Goal: Obtain resource: Download file/media

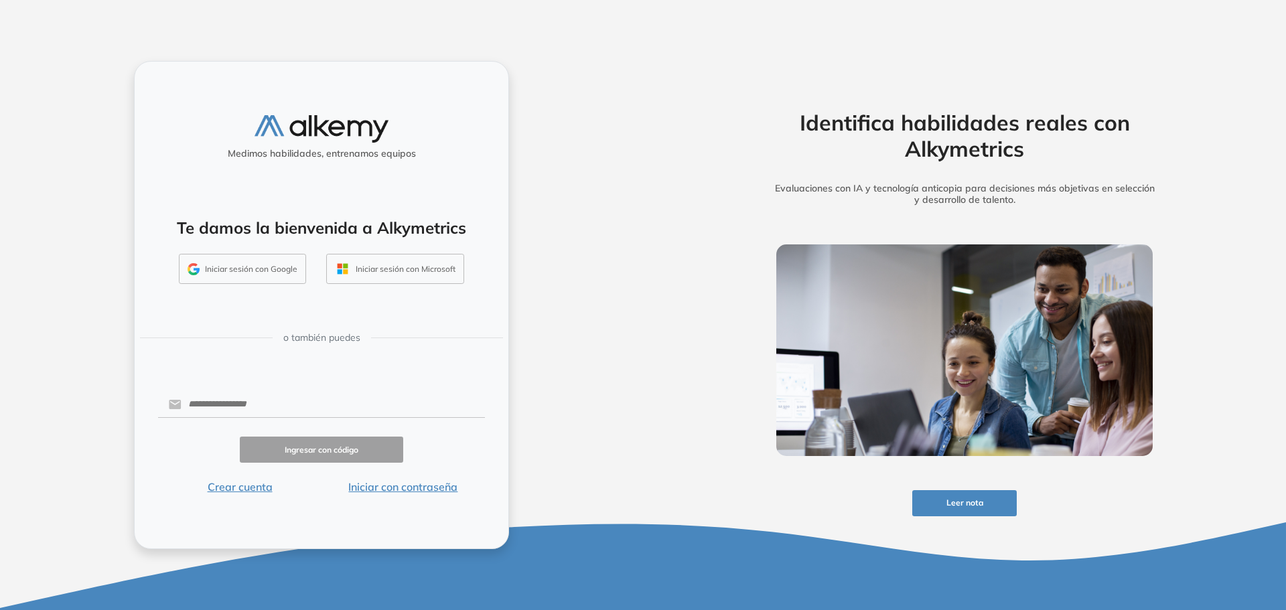
click at [248, 271] on button "Iniciar sesión con Google" at bounding box center [242, 269] width 127 height 31
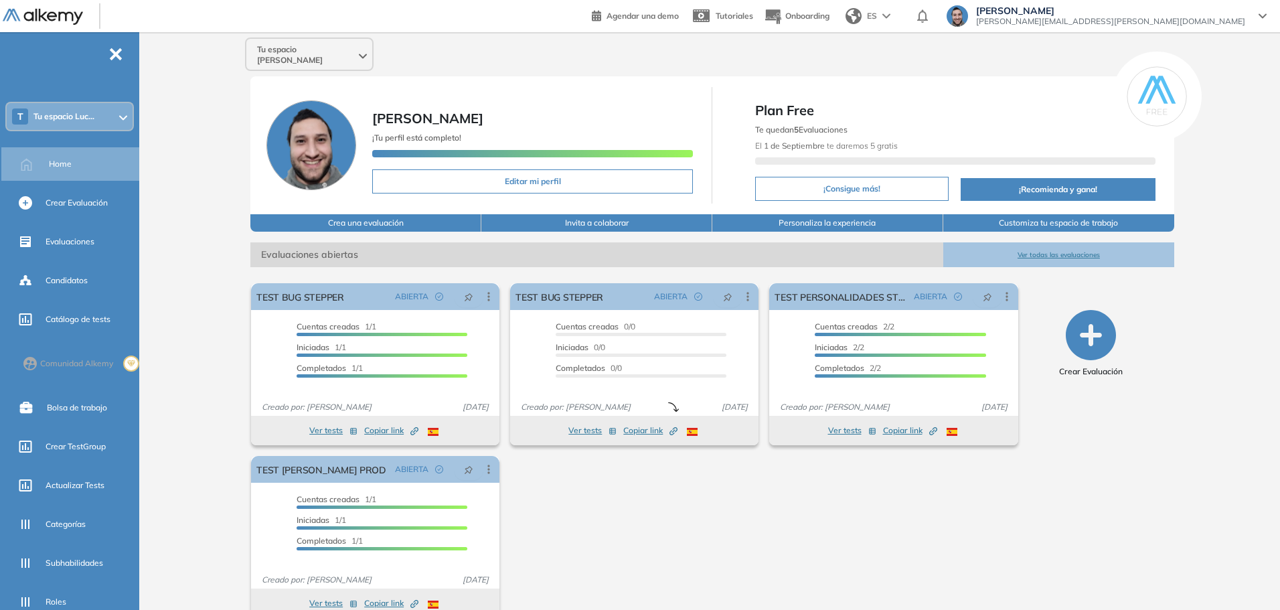
click at [105, 116] on div "T Tu espacio Luc..." at bounding box center [70, 116] width 126 height 27
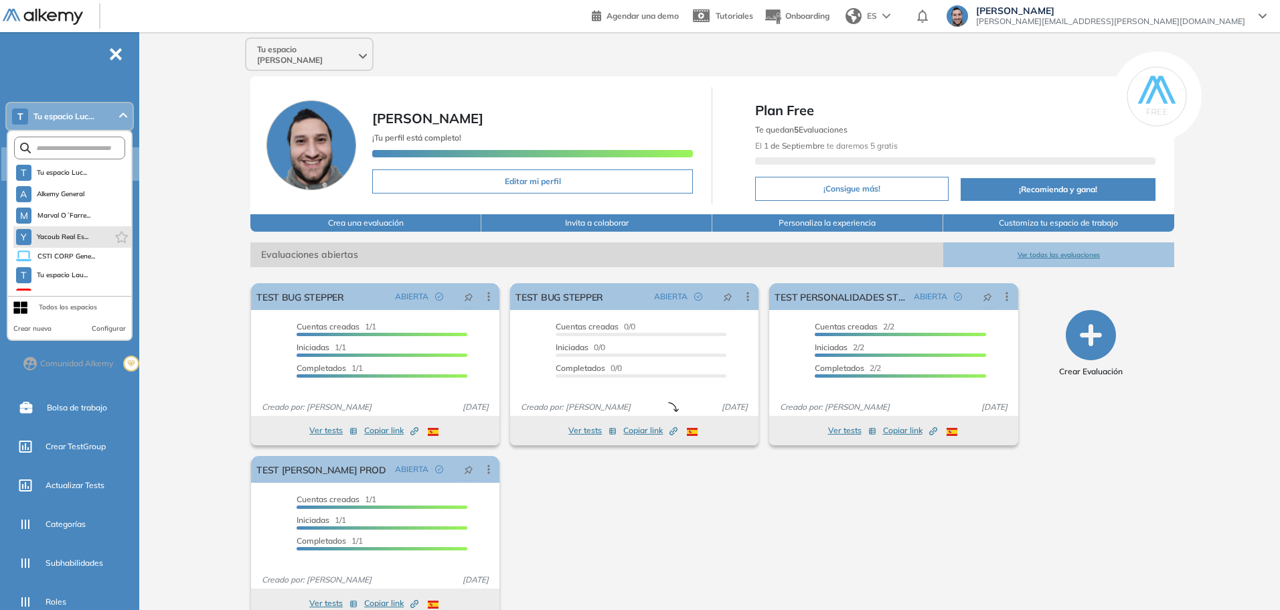
scroll to position [17, 0]
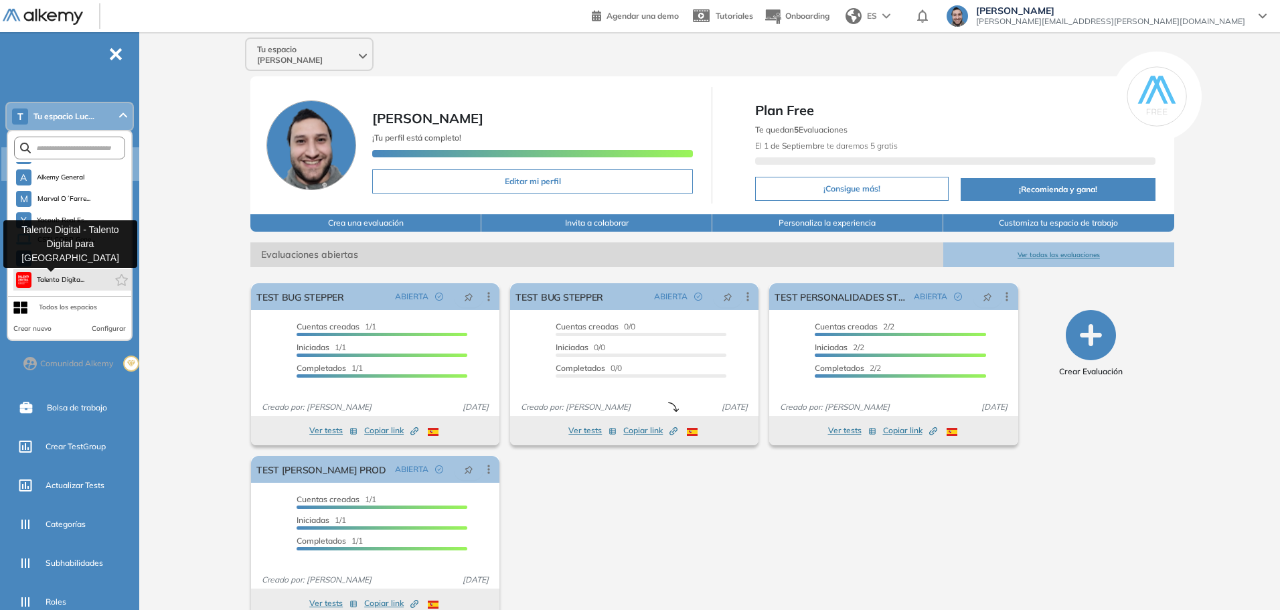
click at [64, 281] on span "Talento Digita..." at bounding box center [61, 280] width 48 height 11
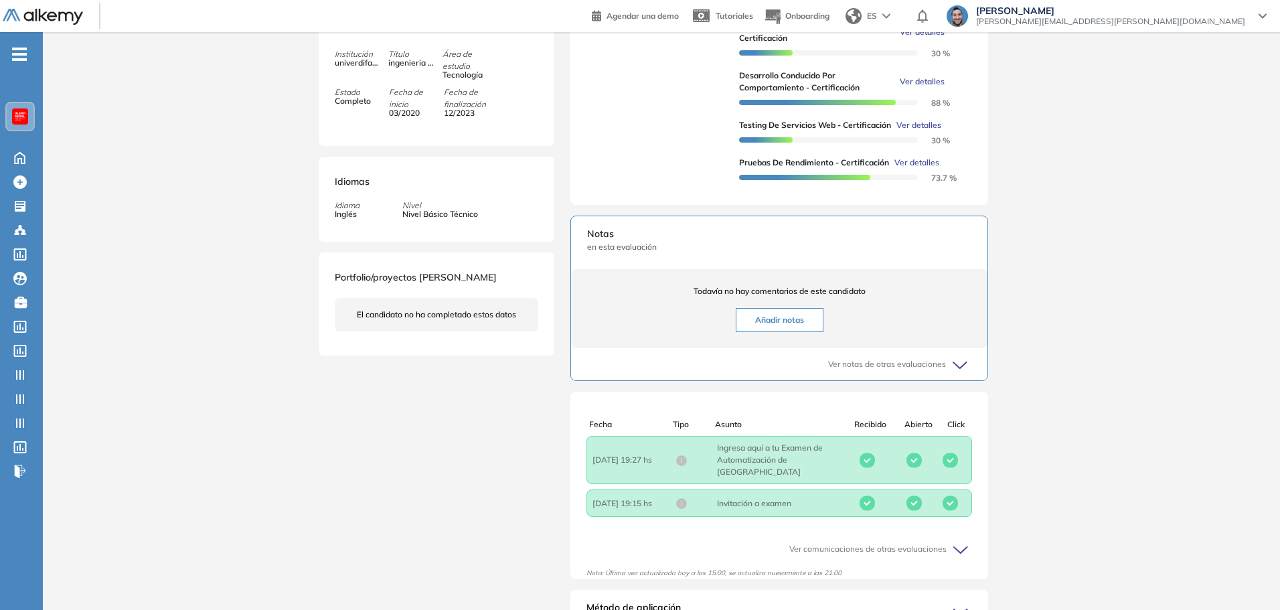
scroll to position [67, 0]
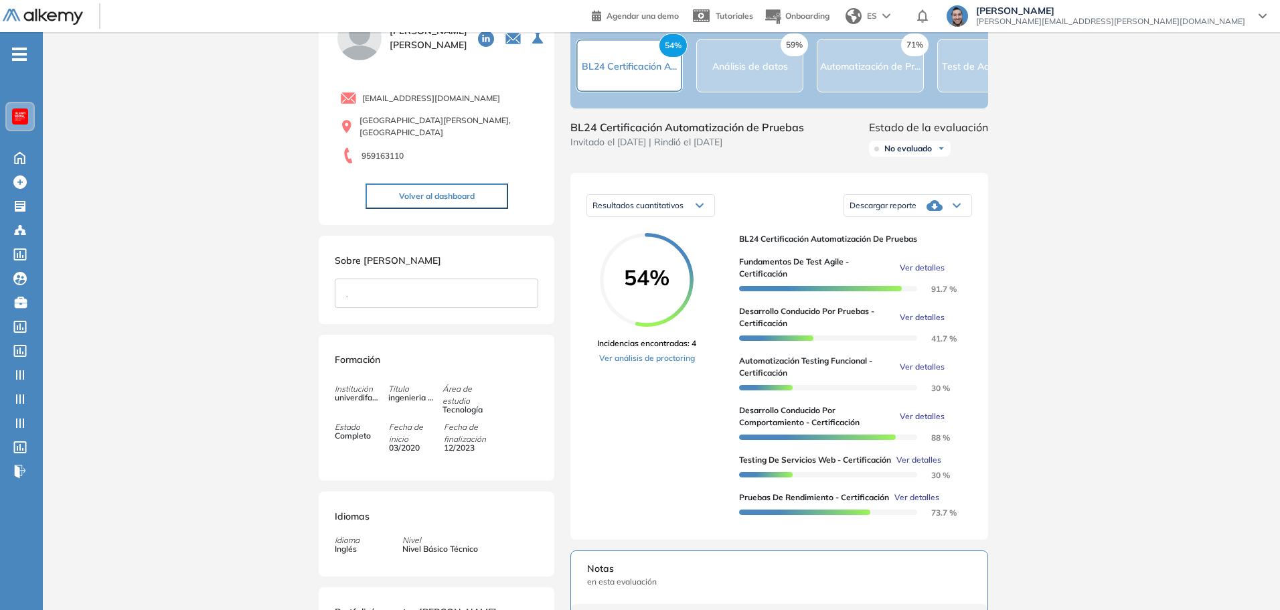
click at [682, 207] on div "Resultados cuantitativos Resultados cuantitativos" at bounding box center [651, 205] width 129 height 33
click at [684, 210] on span "Resultados cuantitativos" at bounding box center [638, 205] width 91 height 10
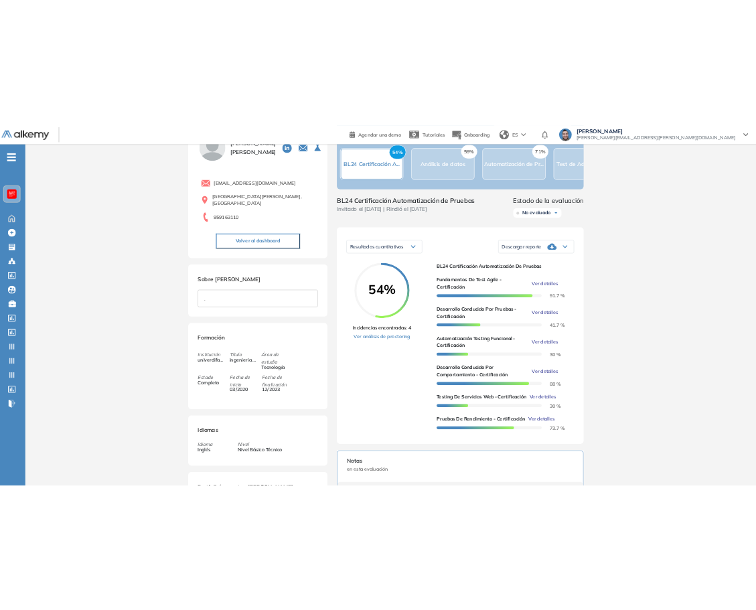
scroll to position [0, 0]
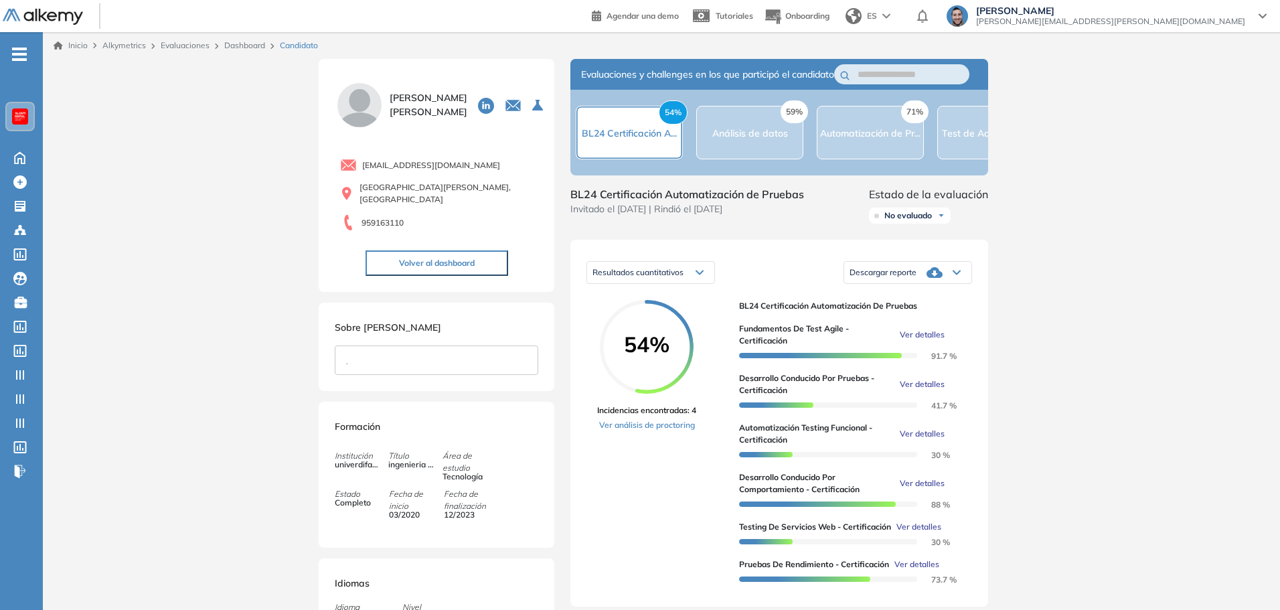
click at [1175, 321] on div "Inicio Alkymetrics Evaluaciones Dashboard Candidato Duración : 00:00:00 Cantida…" at bounding box center [662, 554] width 1238 height 1045
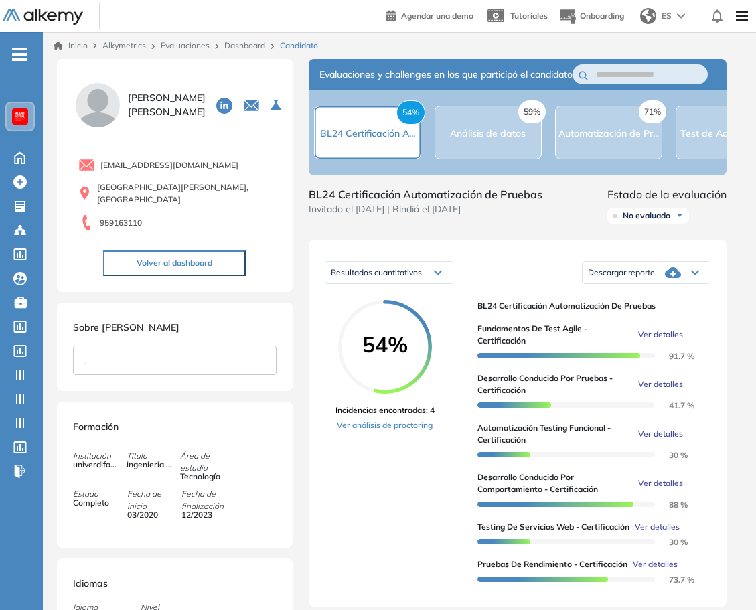
click at [751, 274] on div "Inicio Alkymetrics Evaluaciones Dashboard Candidato Duración : 00:00:00 Cantida…" at bounding box center [399, 554] width 713 height 1045
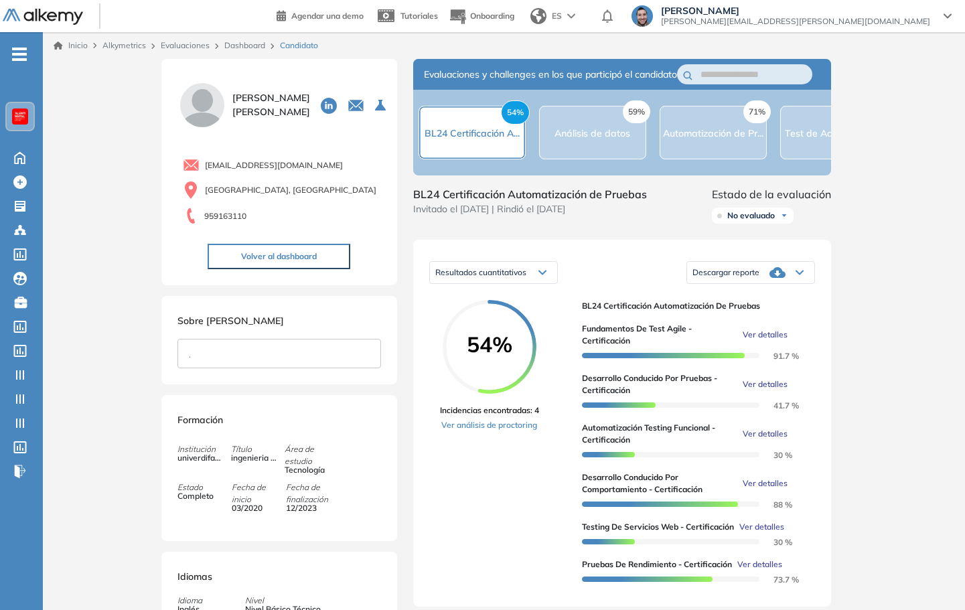
click at [29, 120] on div at bounding box center [20, 116] width 27 height 27
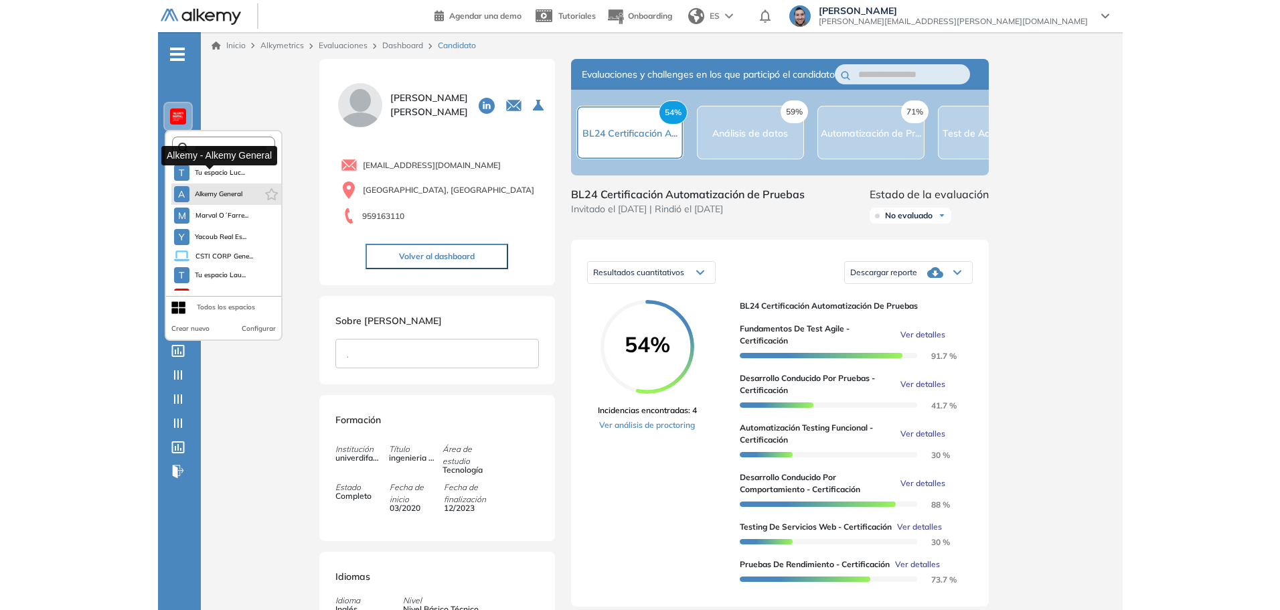
scroll to position [17, 0]
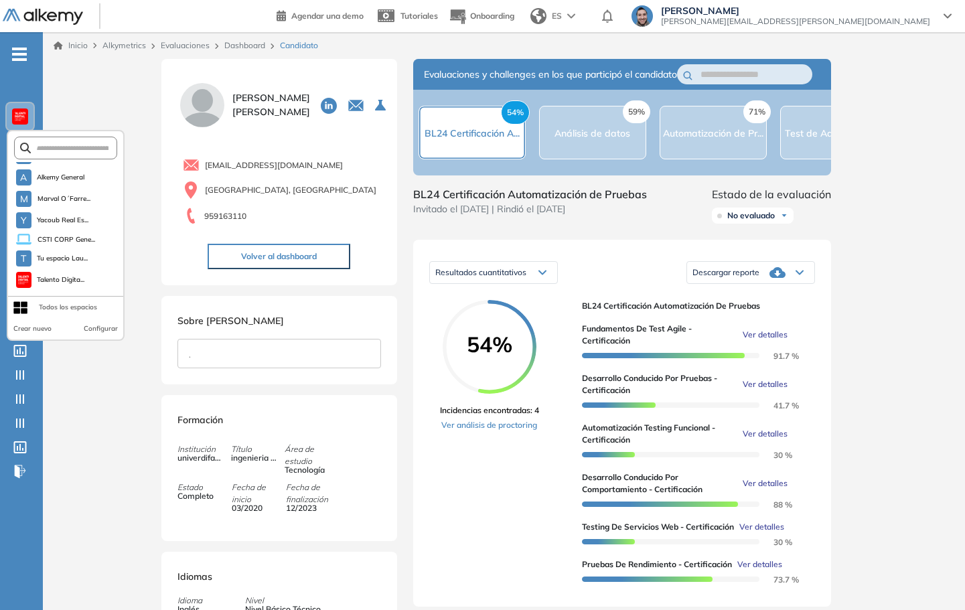
click at [61, 106] on div "Inicio Alkymetrics Evaluaciones Dashboard Candidato Duración : 00:00:00 Cantida…" at bounding box center [504, 554] width 922 height 1045
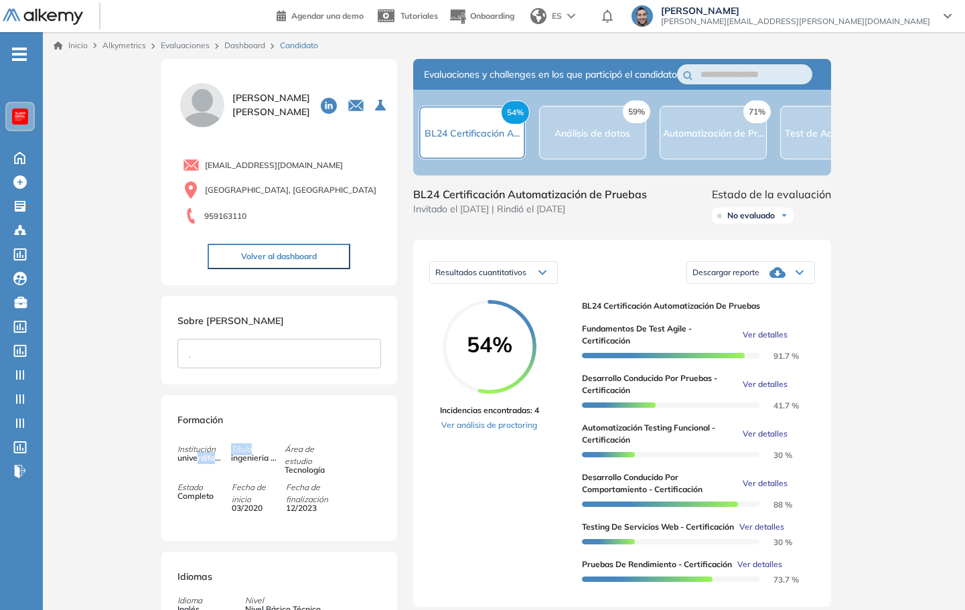
drag, startPoint x: 198, startPoint y: 455, endPoint x: 249, endPoint y: 451, distance: 51.7
click at [249, 451] on div "Institución univerdifad andes bello Título ingenieria en computación e informti…" at bounding box center [258, 459] width 163 height 33
click at [254, 457] on span "ingenieria en computación e informtica" at bounding box center [254, 458] width 46 height 12
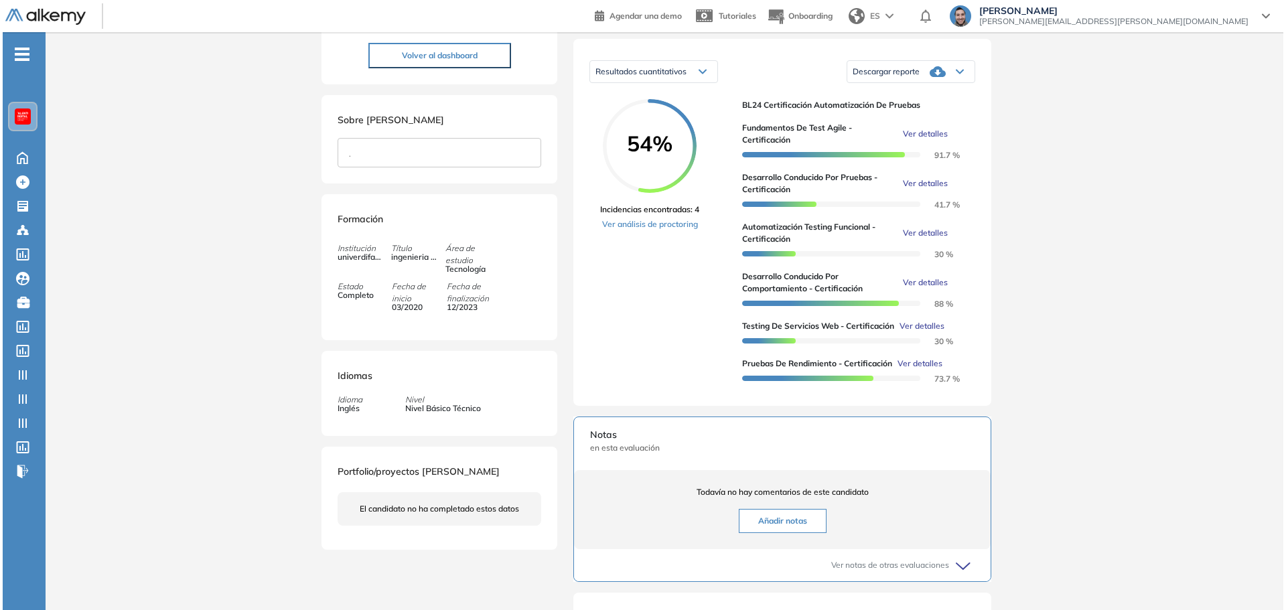
scroll to position [134, 0]
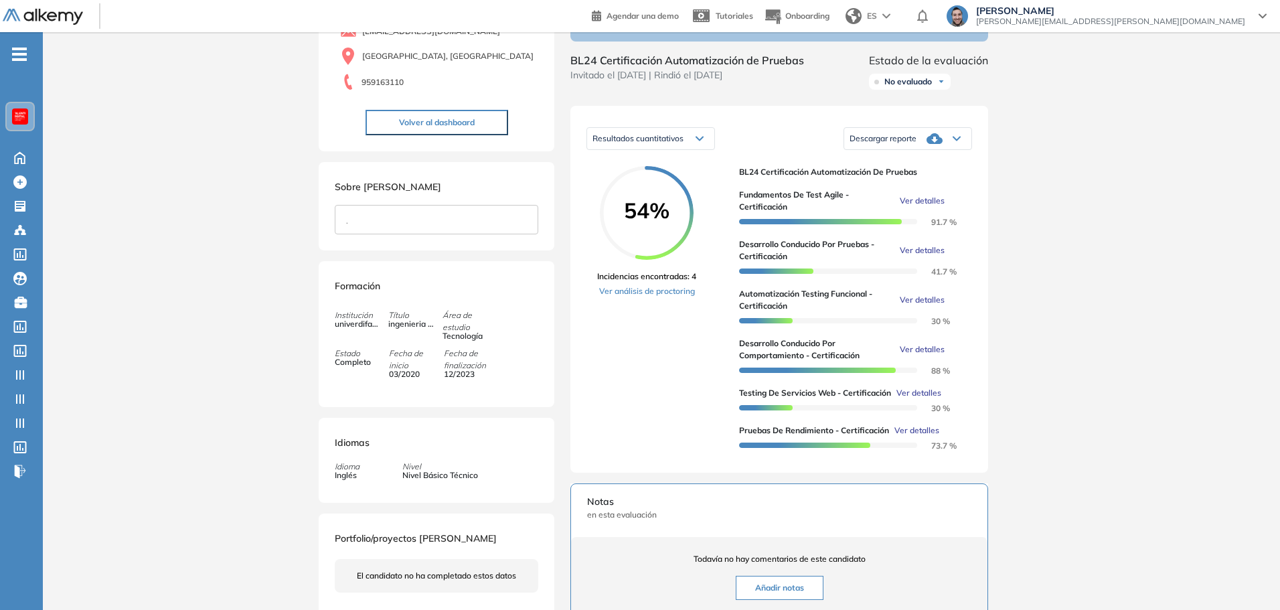
click at [761, 306] on span "Ver detalles" at bounding box center [922, 300] width 45 height 12
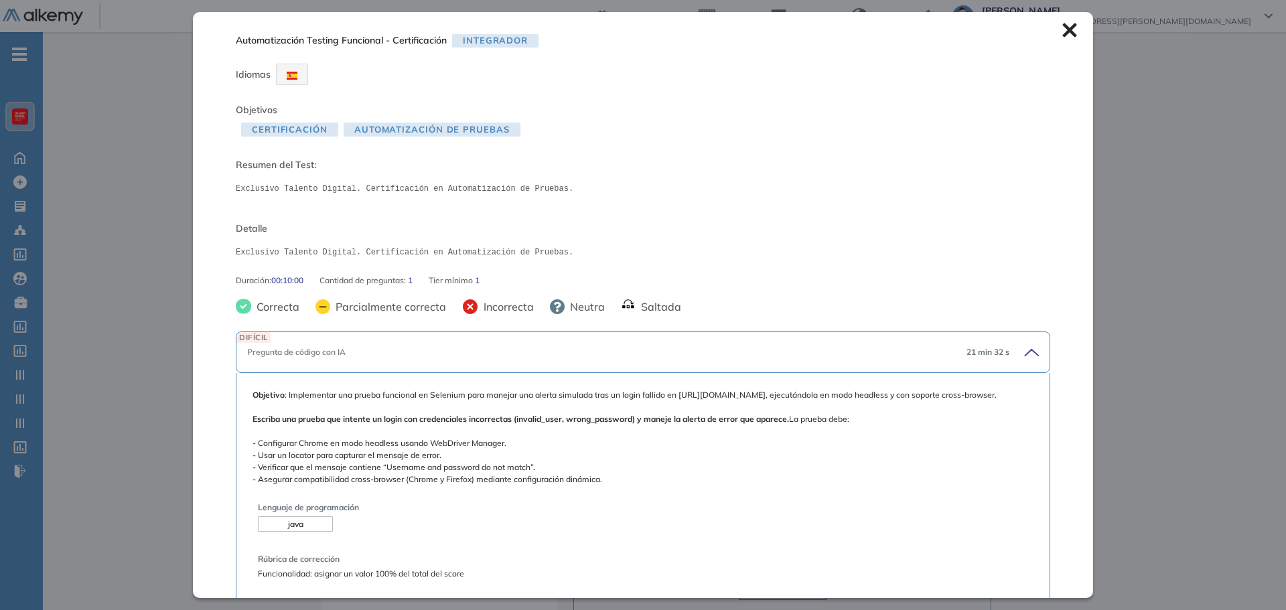
scroll to position [67, 0]
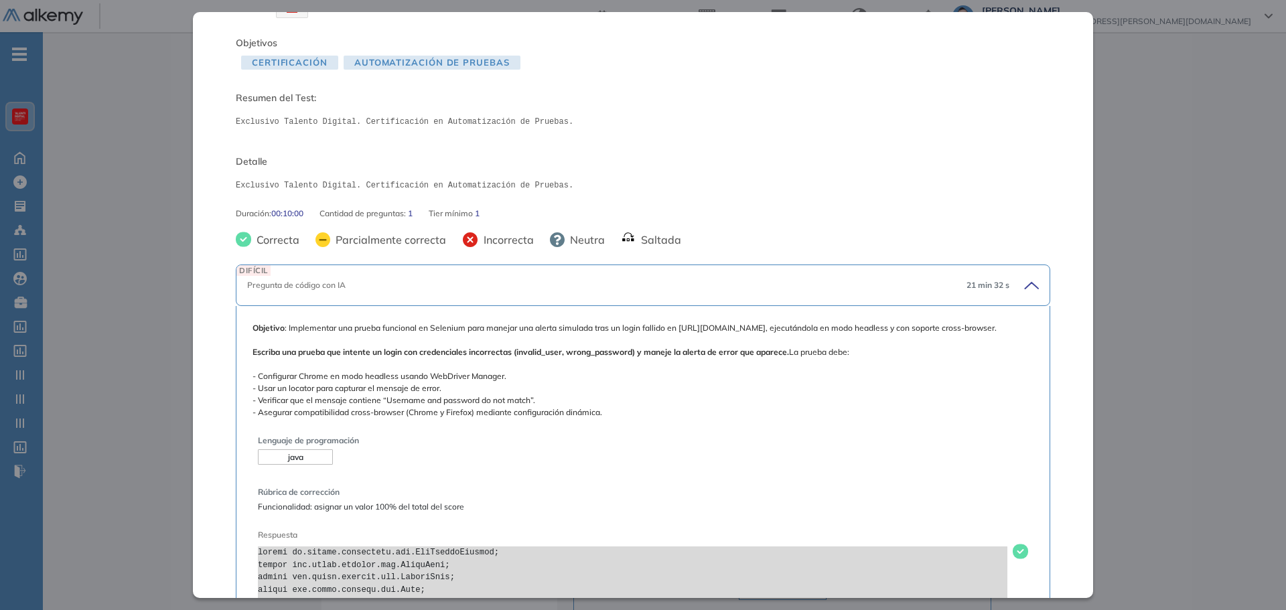
click at [650, 298] on div "DIFÍCIL Pregunta de código con IA 21 min 32 s" at bounding box center [643, 286] width 814 height 42
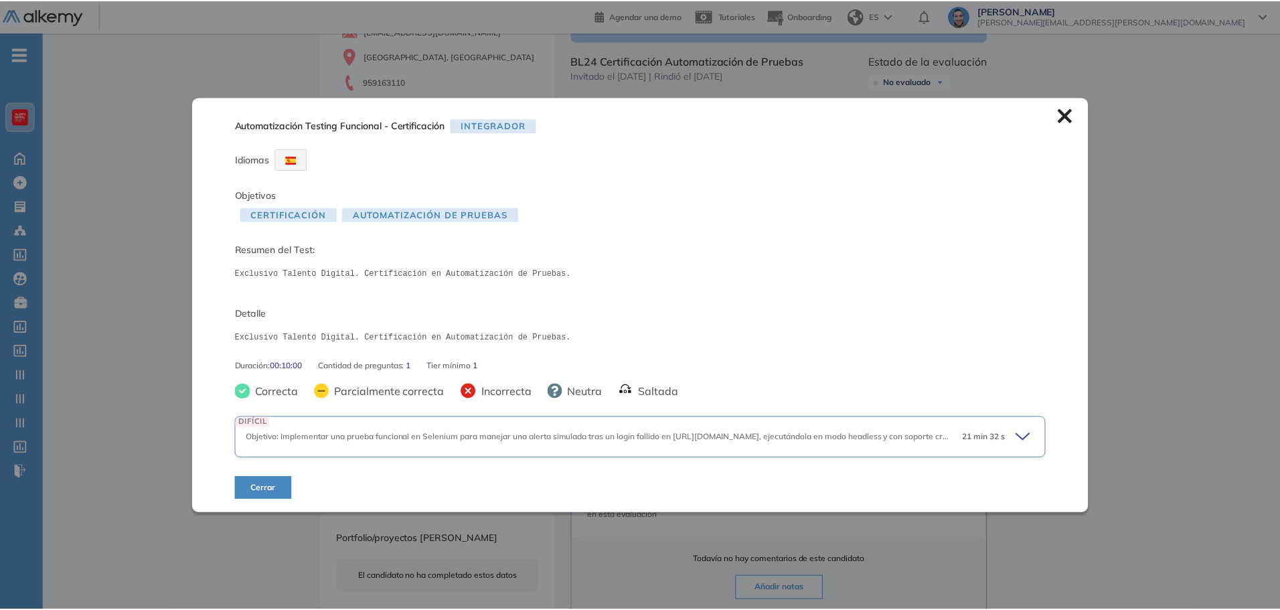
scroll to position [0, 0]
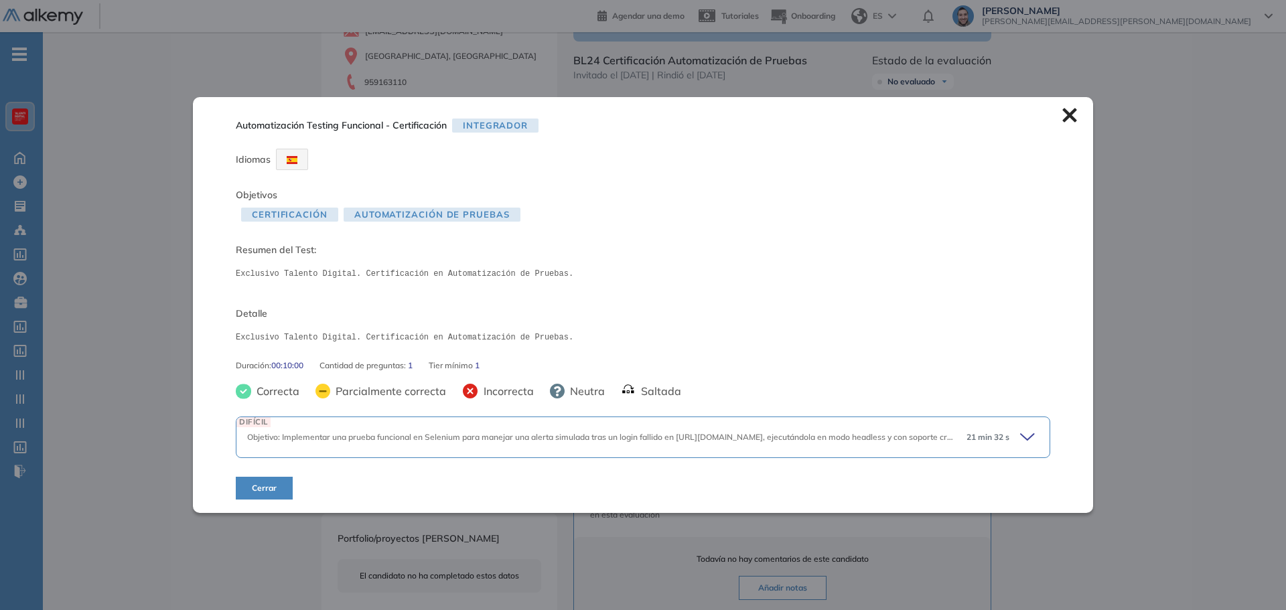
click at [761, 113] on icon at bounding box center [1069, 115] width 15 height 15
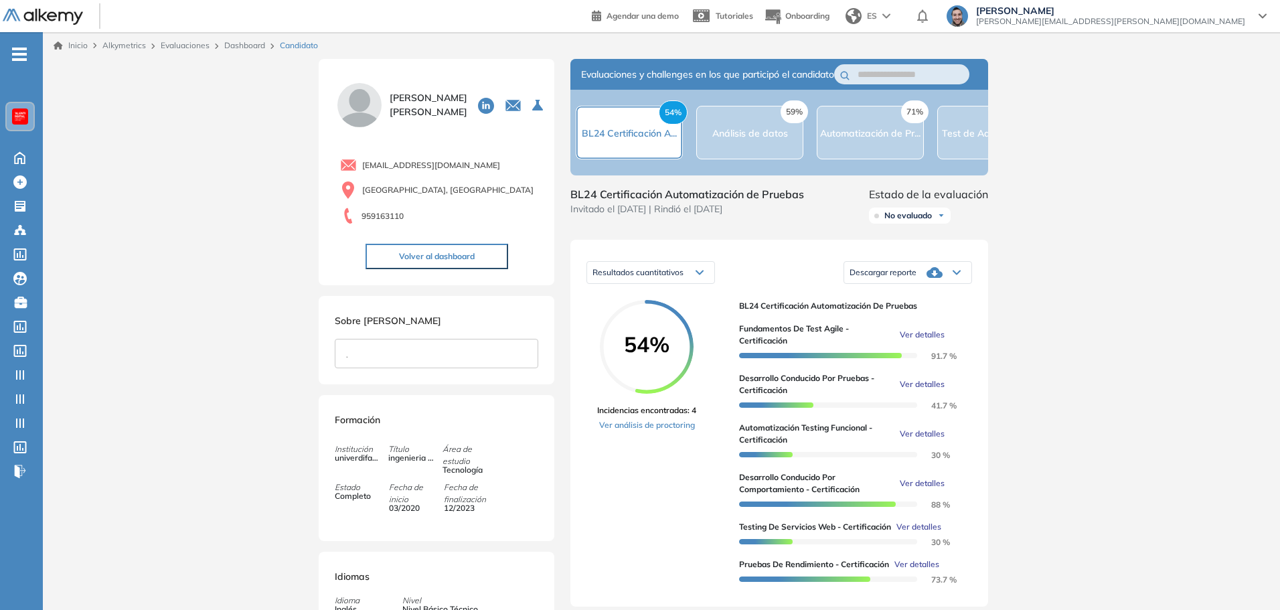
click at [761, 278] on span "Descargar reporte" at bounding box center [883, 272] width 67 height 11
click at [761, 334] on li "Descargar informe resumido" at bounding box center [900, 327] width 100 height 13
click at [761, 271] on div "Inicio Alkymetrics Evaluaciones Dashboard Candidato Duración : 00:00:00 Cantida…" at bounding box center [662, 554] width 1238 height 1045
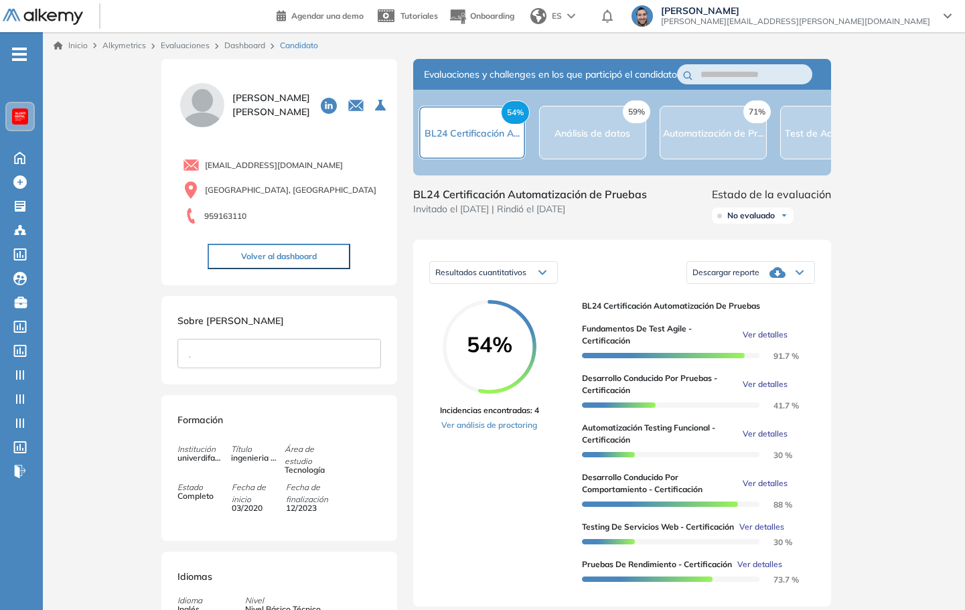
click at [761, 183] on div "Inicio Alkymetrics Evaluaciones Dashboard Candidato Duración : 00:00:00 Cantida…" at bounding box center [504, 554] width 922 height 1045
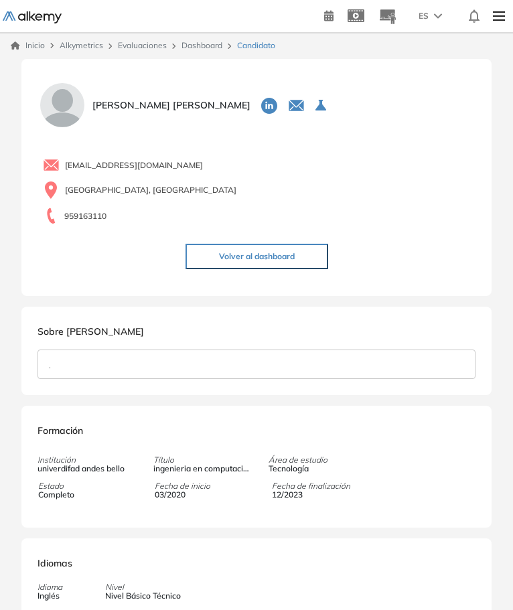
click at [188, 376] on div "." at bounding box center [257, 364] width 438 height 29
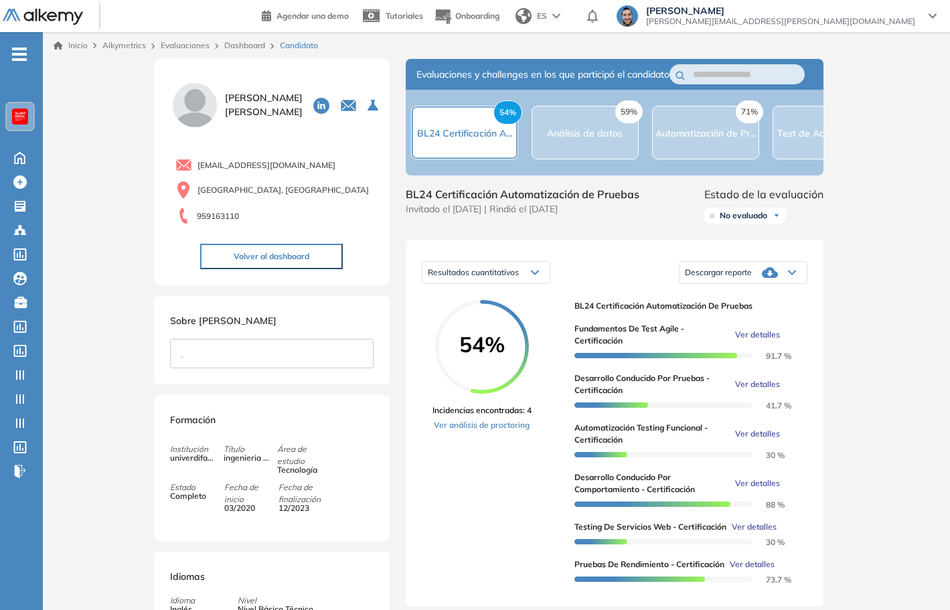
click at [763, 341] on span "Ver detalles" at bounding box center [757, 335] width 45 height 12
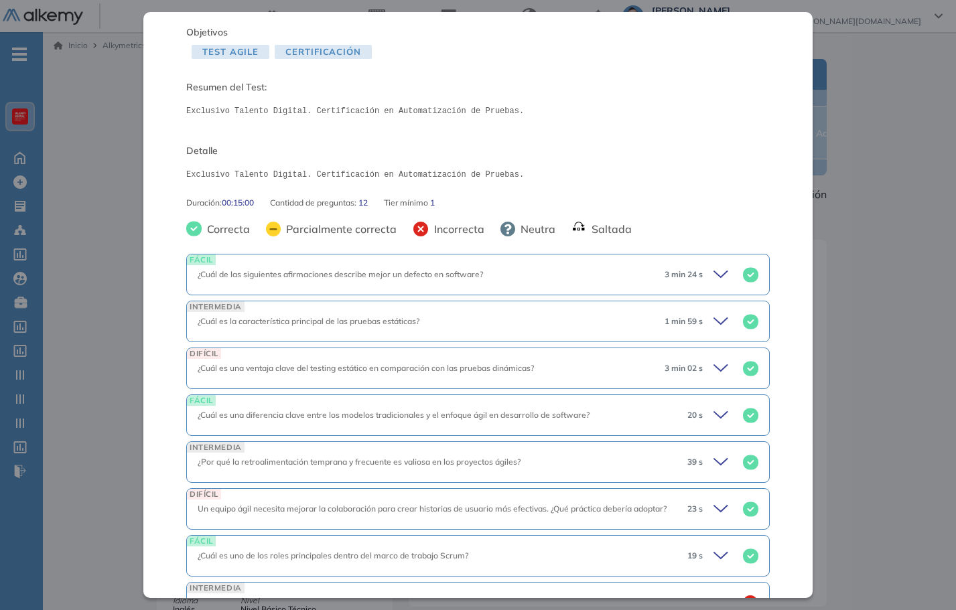
scroll to position [11, 0]
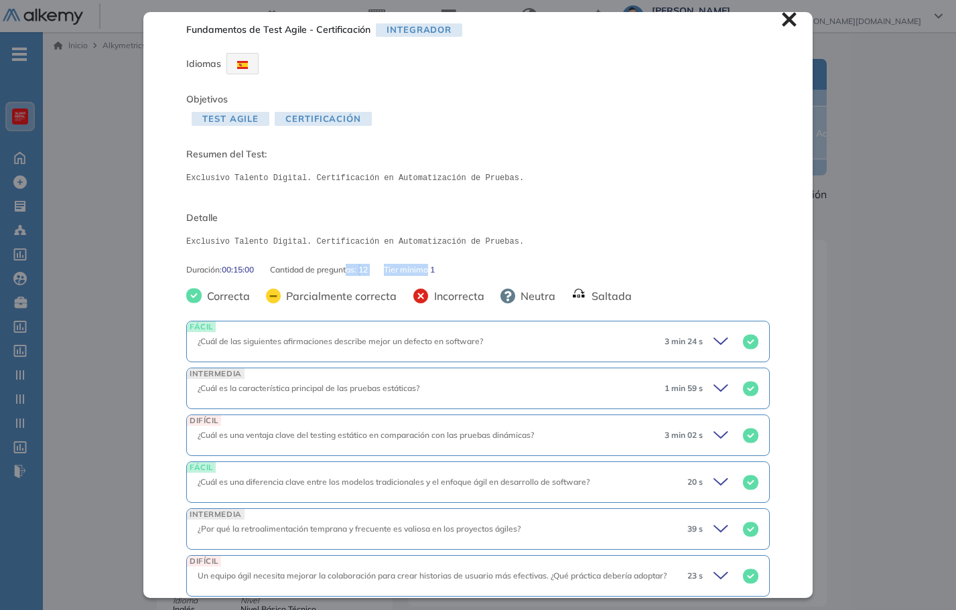
click at [432, 270] on div "Duración : 00:15:00 Cantidad de preguntas: 12 Tier mínimo 1" at bounding box center [477, 270] width 583 height 12
click at [459, 267] on div "Duración : 00:15:00 Cantidad de preguntas: 12 Tier mínimo 1" at bounding box center [477, 270] width 583 height 12
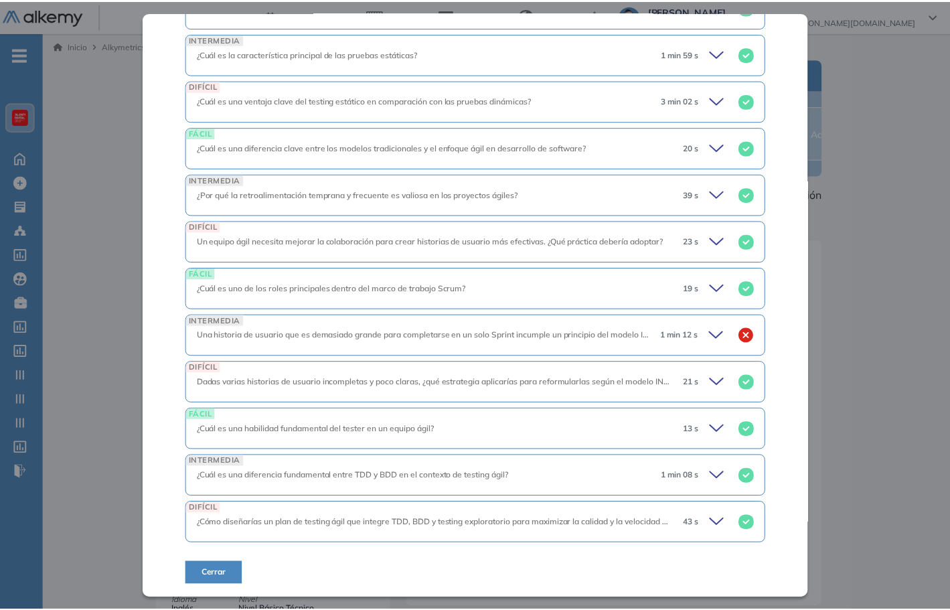
scroll to position [145, 0]
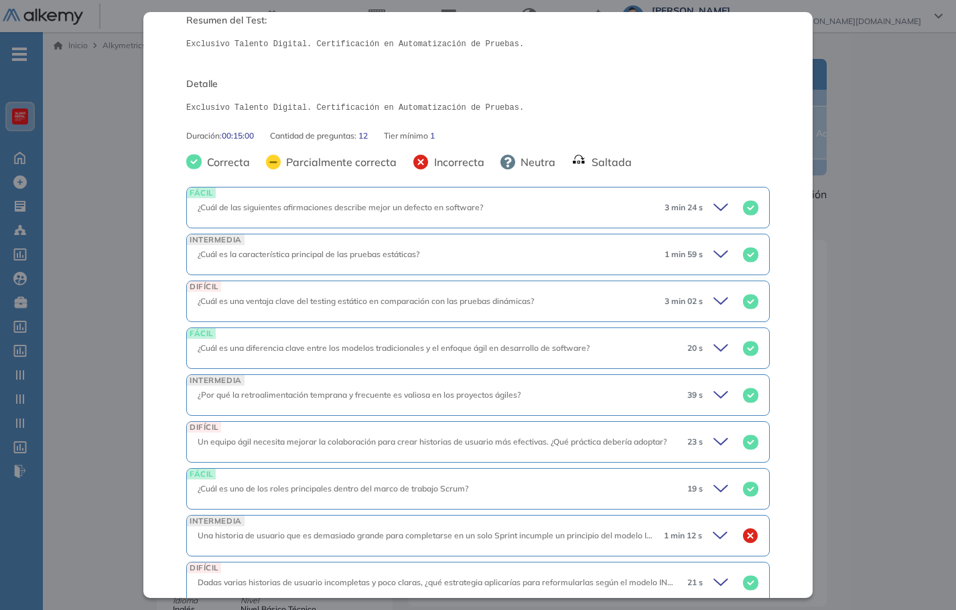
click at [175, 270] on div "Fundamentos de Test Agile - Certificación Integrador Idiomas Objetivos Test Agi…" at bounding box center [477, 304] width 669 height 585
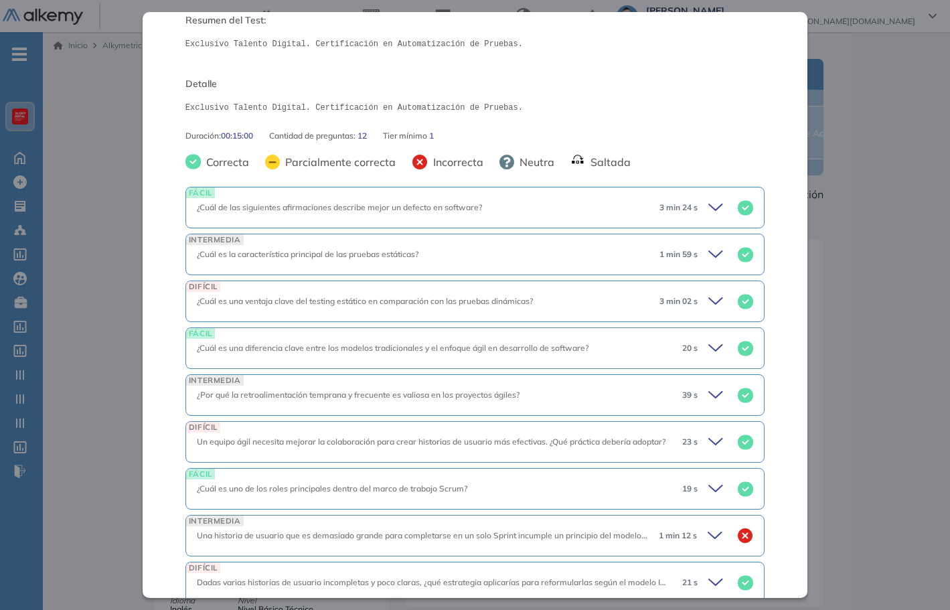
click at [871, 283] on div "Inicio Alkymetrics Evaluaciones Dashboard Candidato Fundamentos de Test Agile -…" at bounding box center [496, 554] width 907 height 1045
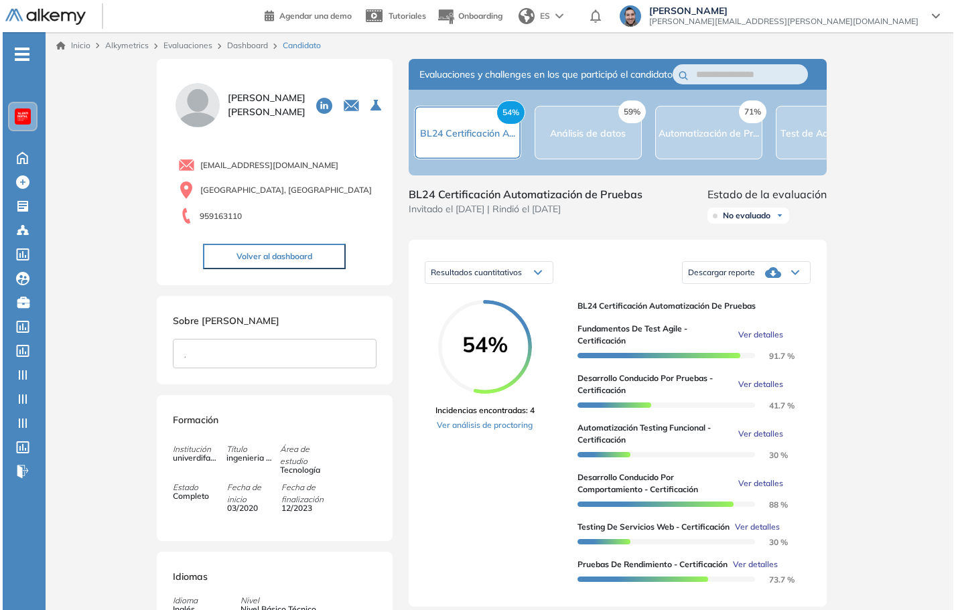
scroll to position [134, 0]
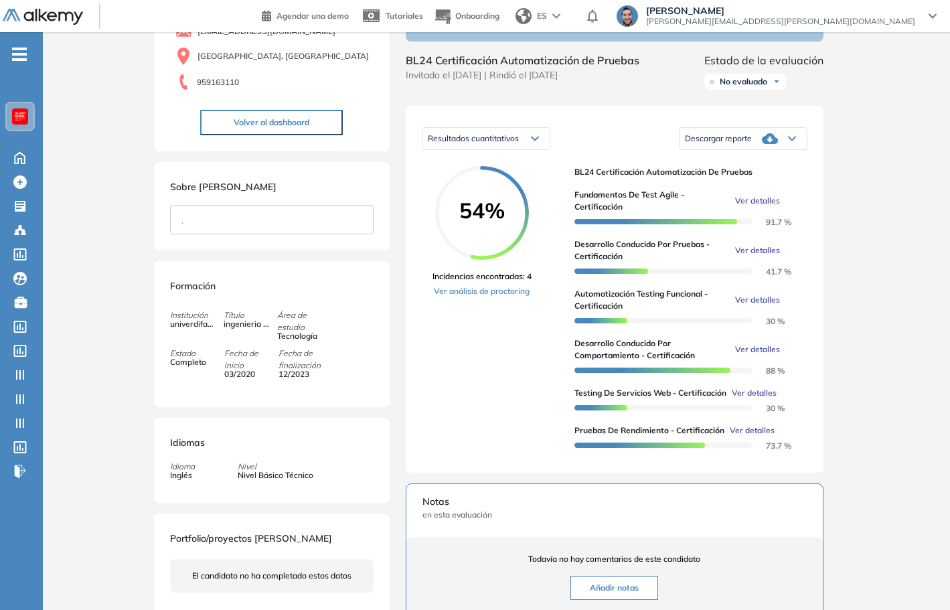
click at [771, 256] on span "Ver detalles" at bounding box center [757, 250] width 45 height 12
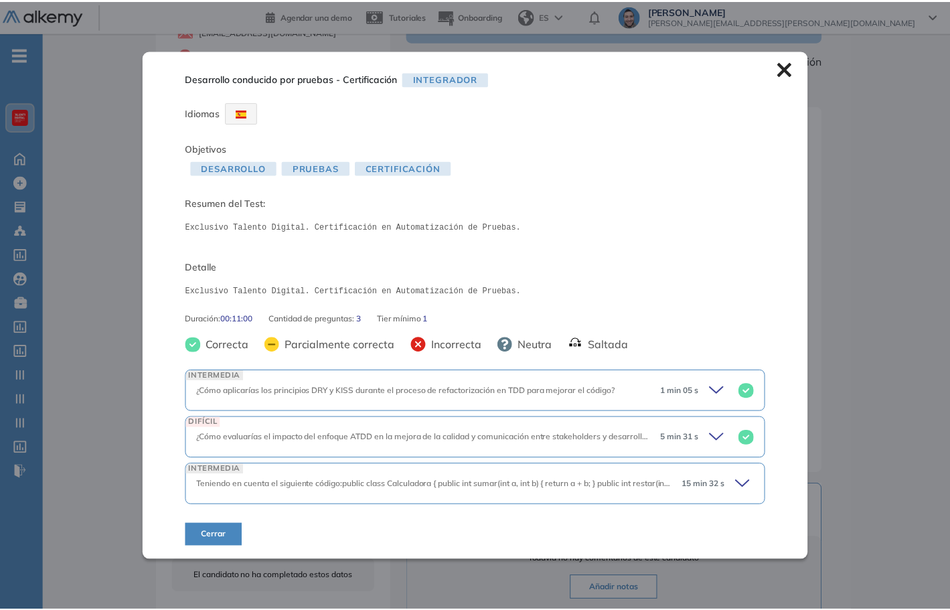
scroll to position [0, 0]
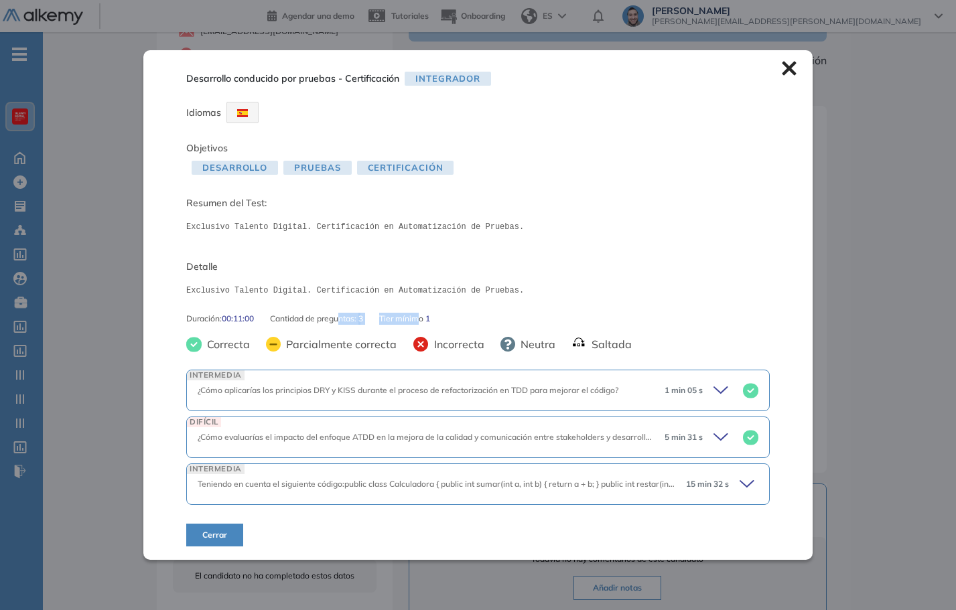
drag, startPoint x: 342, startPoint y: 319, endPoint x: 423, endPoint y: 317, distance: 81.1
click at [423, 317] on div "Duración : 00:11:00 Cantidad de preguntas: 3 Tier mínimo 1" at bounding box center [477, 319] width 583 height 12
click at [498, 305] on span "Exclusivo Talento Digital. Certificación en Automatización de Pruebas." at bounding box center [477, 293] width 583 height 28
click at [782, 67] on icon at bounding box center [788, 68] width 14 height 14
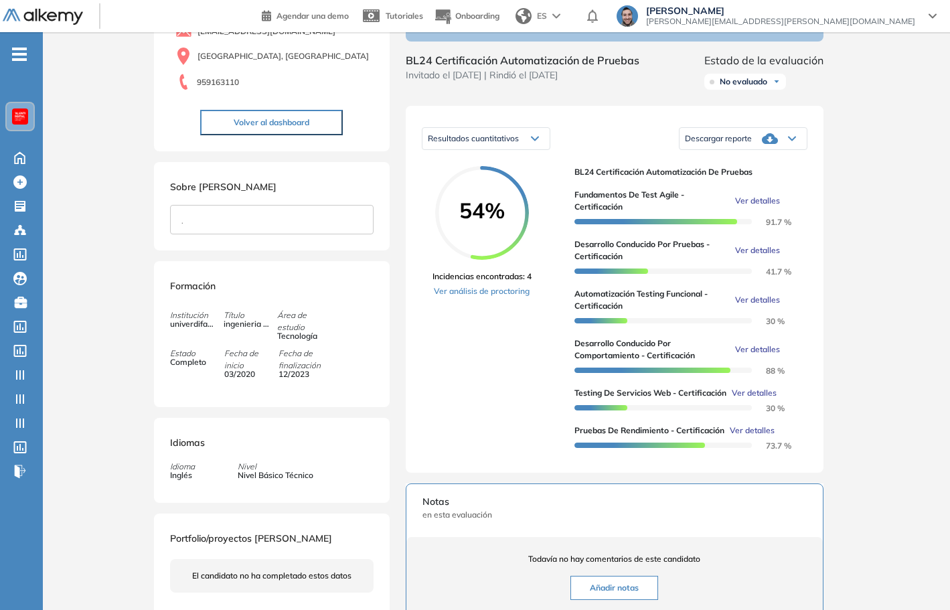
click at [753, 306] on span "Ver detalles" at bounding box center [757, 300] width 45 height 12
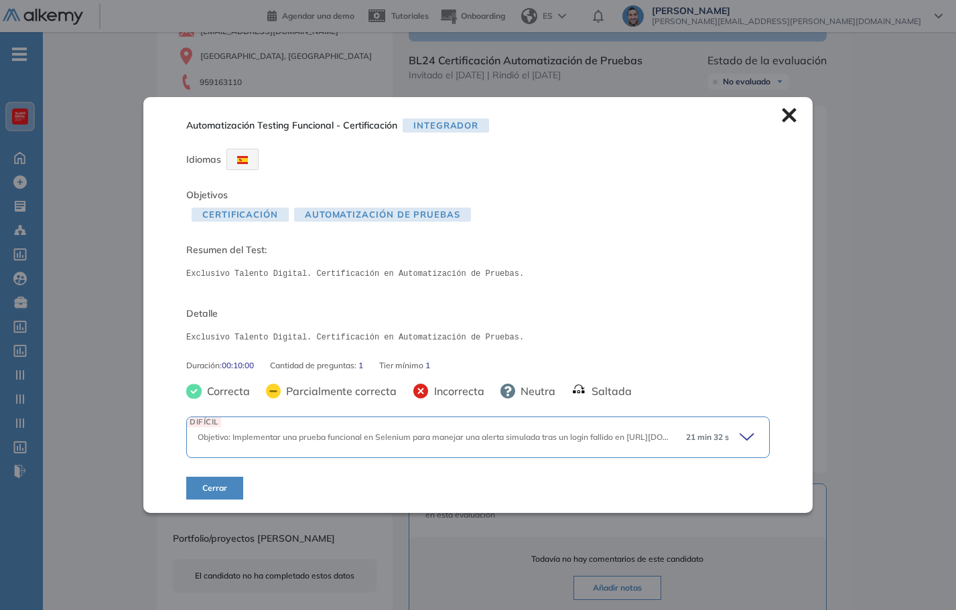
click at [786, 117] on icon at bounding box center [788, 115] width 14 height 14
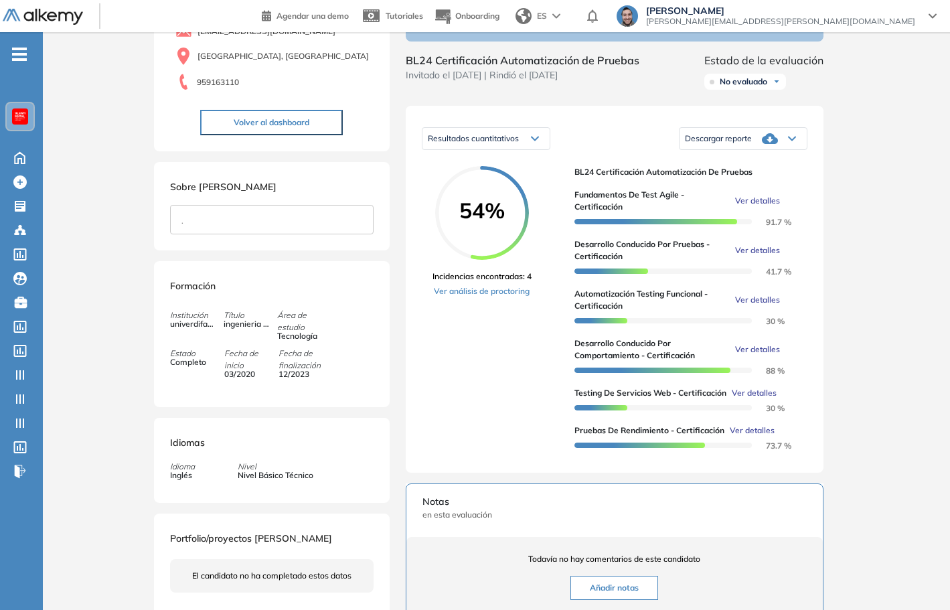
click at [147, 348] on div "Inicio Alkymetrics Evaluaciones Dashboard Candidato Duración : 00:00:00 Cantida…" at bounding box center [496, 420] width 907 height 1045
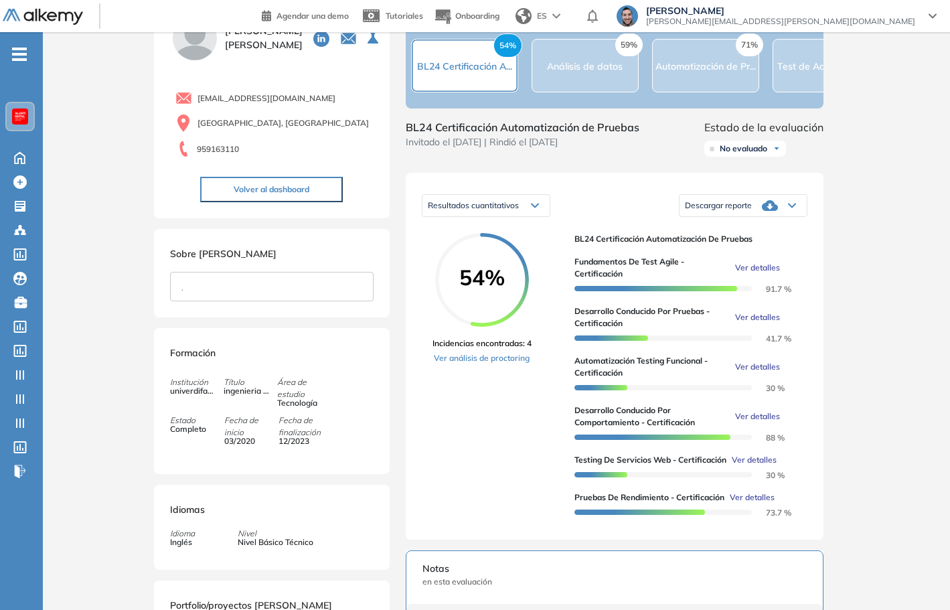
scroll to position [134, 0]
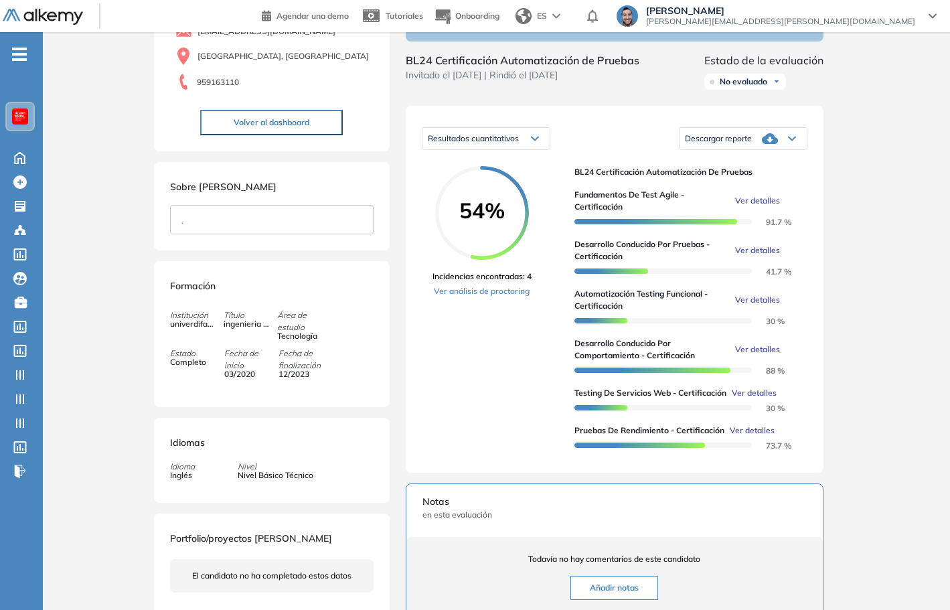
click at [143, 252] on div "Inicio Alkymetrics Evaluaciones Dashboard Candidato Duración : 00:00:00 Cantida…" at bounding box center [496, 420] width 907 height 1045
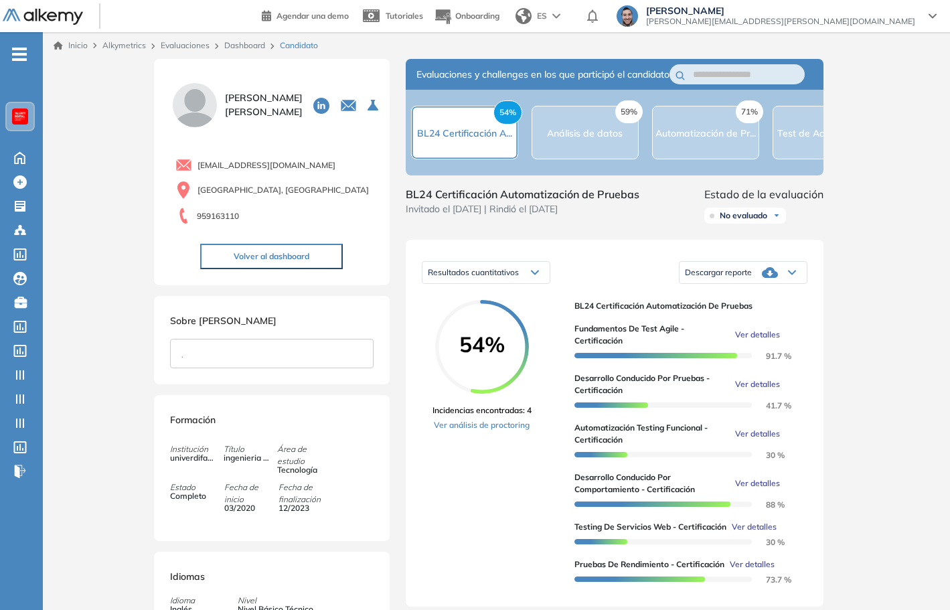
click at [510, 271] on div "Resultados cuantitativos Resultados cuantitativos Descargar reporte Descargar i…" at bounding box center [615, 423] width 418 height 367
click at [518, 279] on div "Resultados cuantitativos" at bounding box center [486, 272] width 127 height 21
click at [611, 265] on div "Resultados cuantitativos Resultados cuantitativos Descargar reporte Descargar i…" at bounding box center [615, 423] width 418 height 367
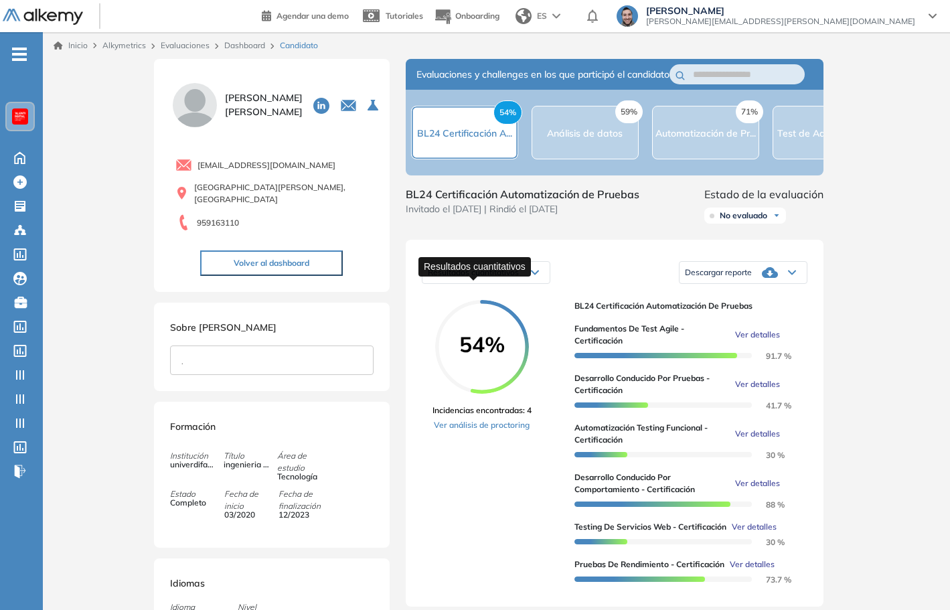
click at [518, 277] on span "Resultados cuantitativos" at bounding box center [473, 272] width 91 height 10
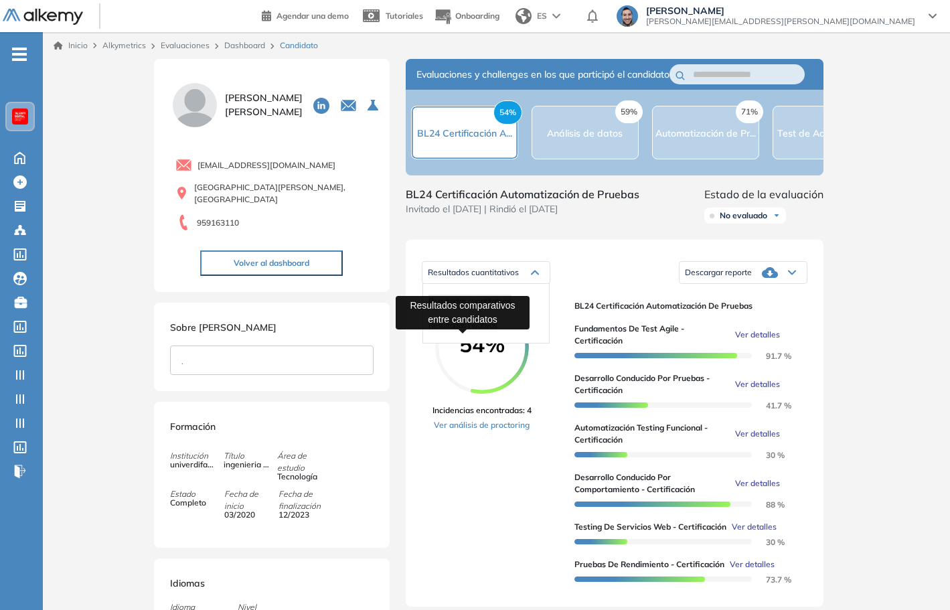
click at [467, 330] on span "Resultados relativos" at bounding box center [463, 325] width 69 height 10
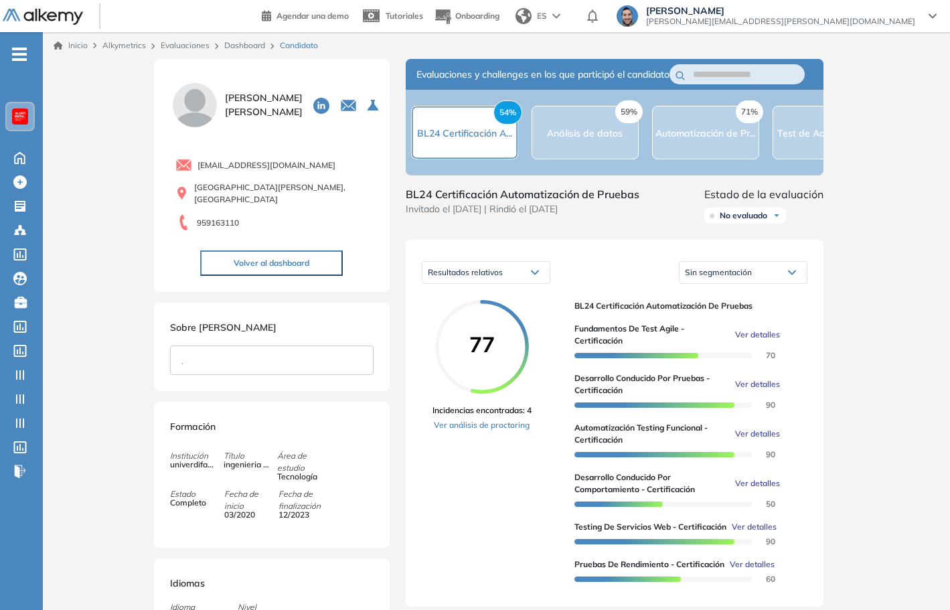
click at [520, 283] on div "Resultados relativos" at bounding box center [486, 272] width 127 height 21
click at [461, 308] on li "Resultados cuantitativos" at bounding box center [470, 301] width 83 height 13
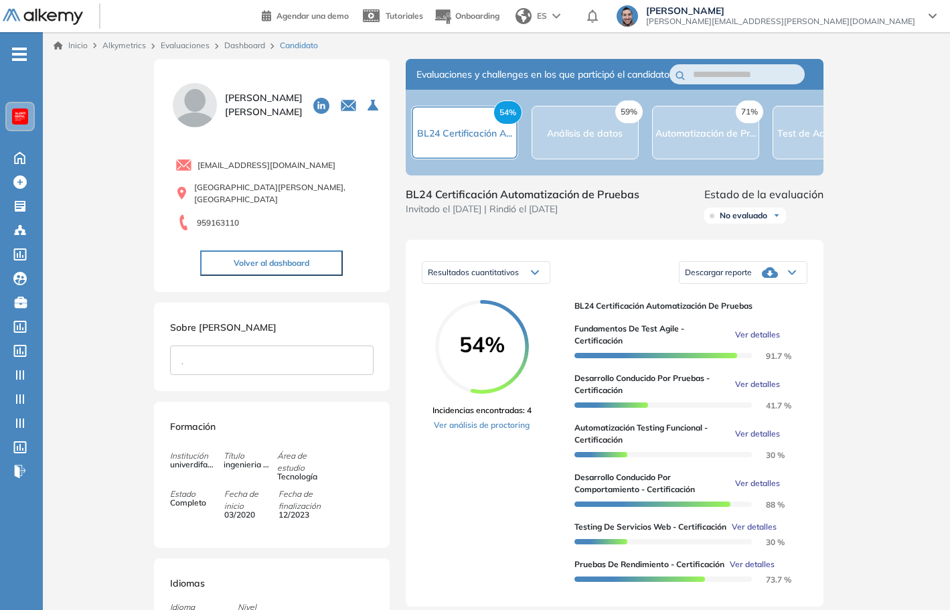
click at [739, 278] on span "Descargar reporte" at bounding box center [718, 272] width 67 height 11
click at [733, 333] on li "Descargar informe resumido" at bounding box center [736, 327] width 100 height 13
